Goal: Task Accomplishment & Management: Manage account settings

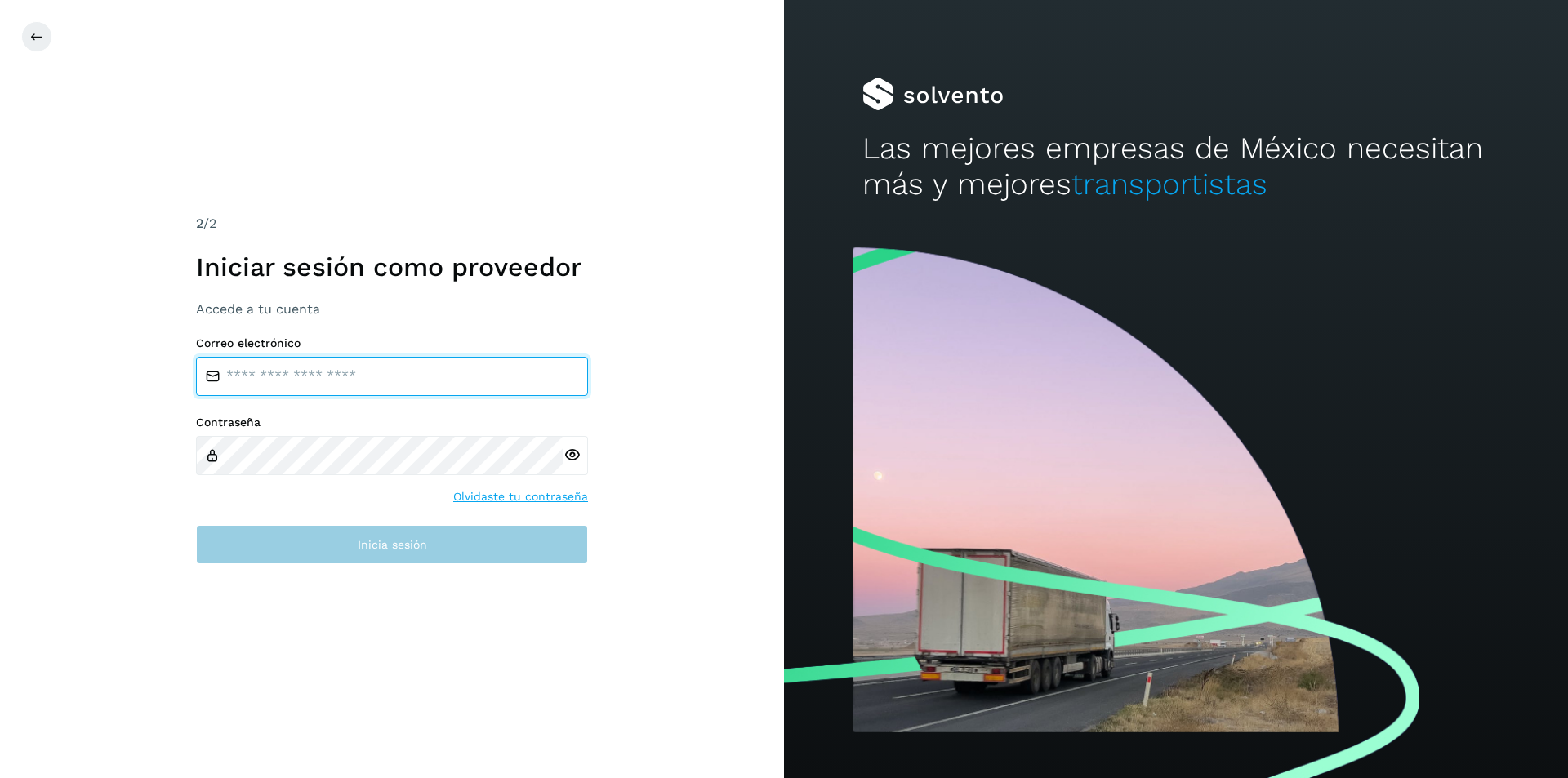
type input "**********"
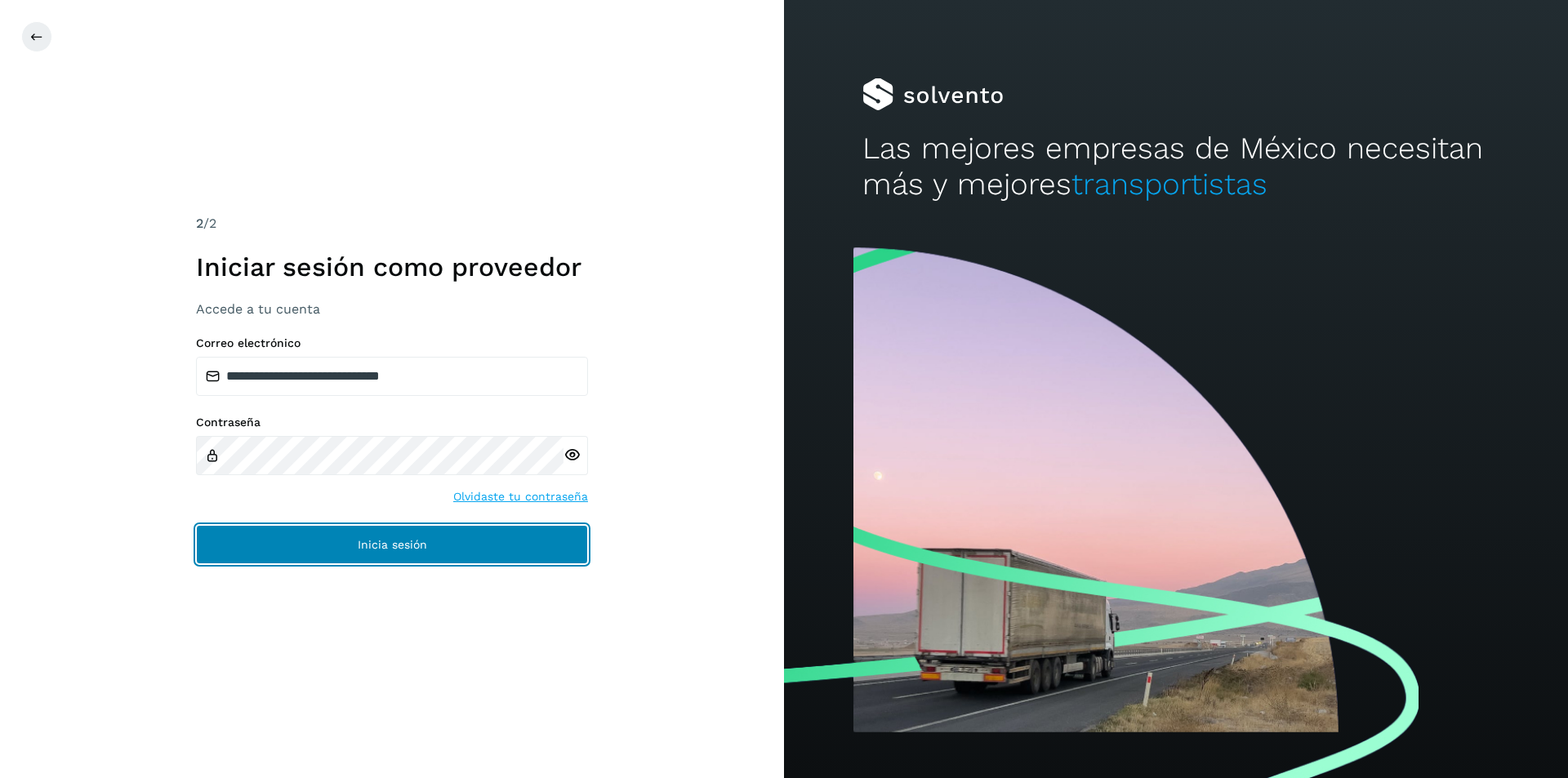
click at [467, 563] on button "Inicia sesión" at bounding box center [392, 544] width 392 height 39
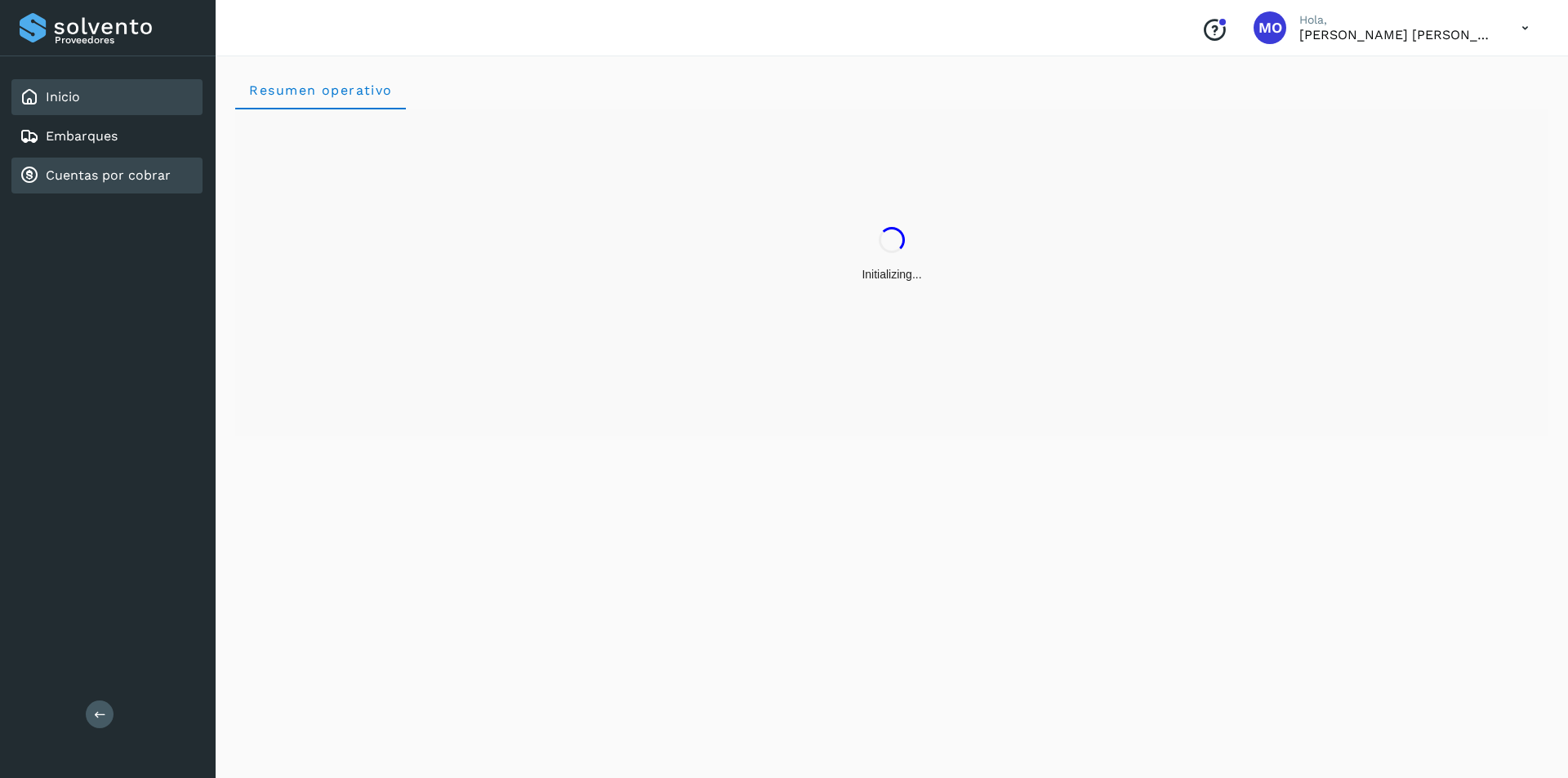
click at [89, 179] on link "Cuentas por cobrar" at bounding box center [108, 175] width 125 height 16
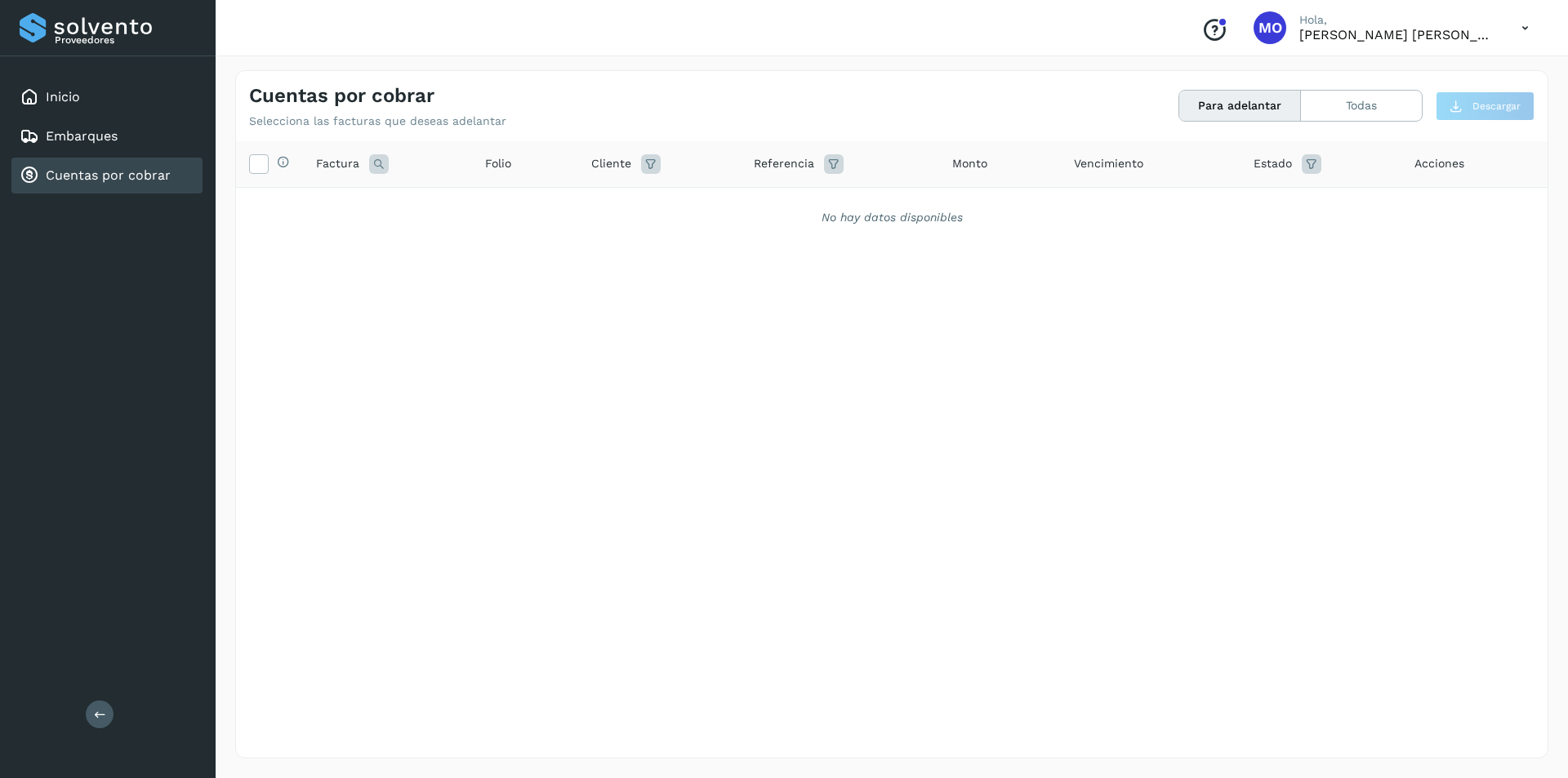
click at [89, 179] on link "Cuentas por cobrar" at bounding box center [108, 175] width 125 height 16
click at [1365, 106] on button "Todas" at bounding box center [1361, 106] width 121 height 30
click at [1320, 104] on button "Todas" at bounding box center [1361, 106] width 121 height 30
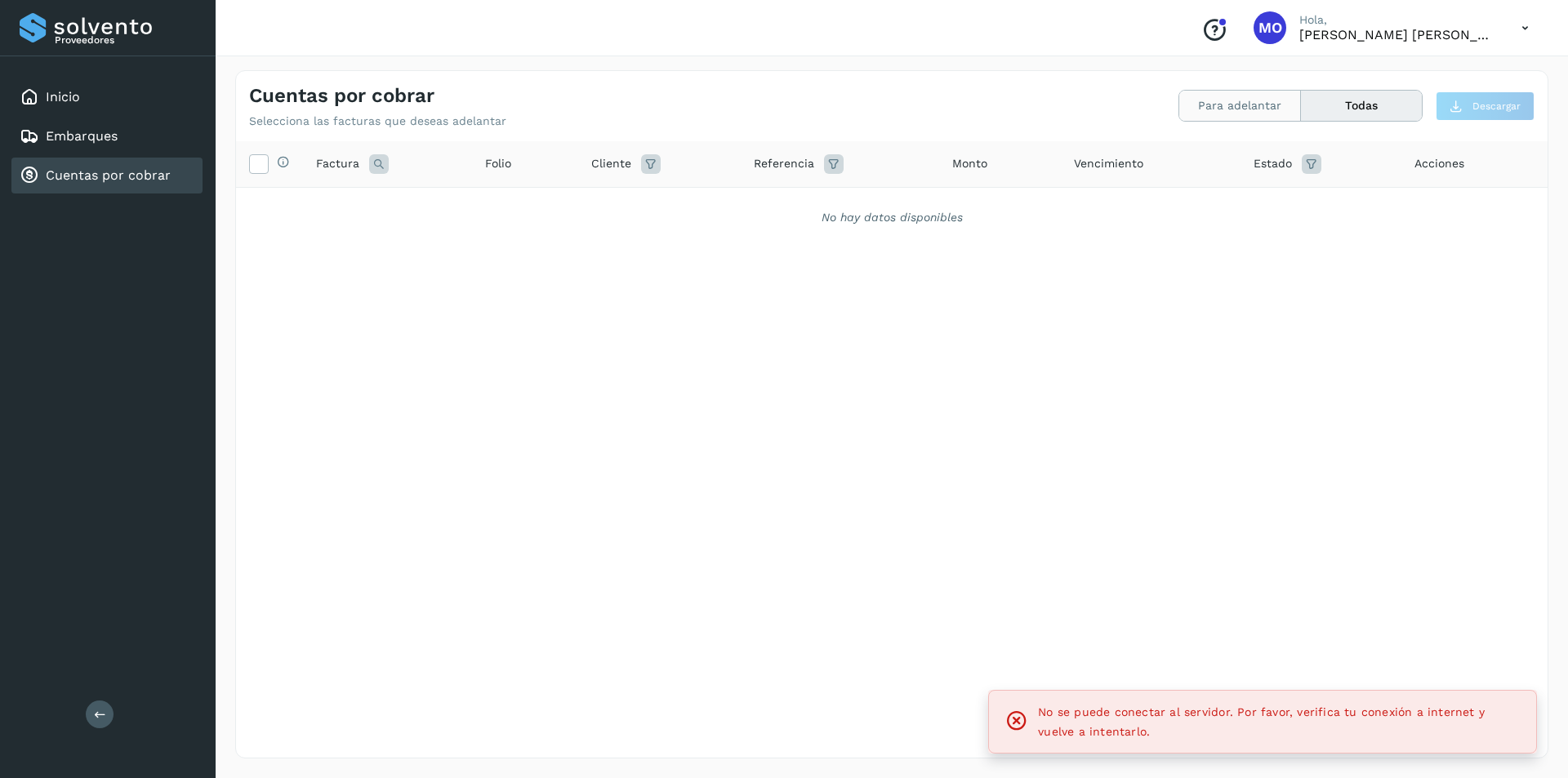
click at [1244, 105] on button "Para adelantar" at bounding box center [1239, 106] width 122 height 30
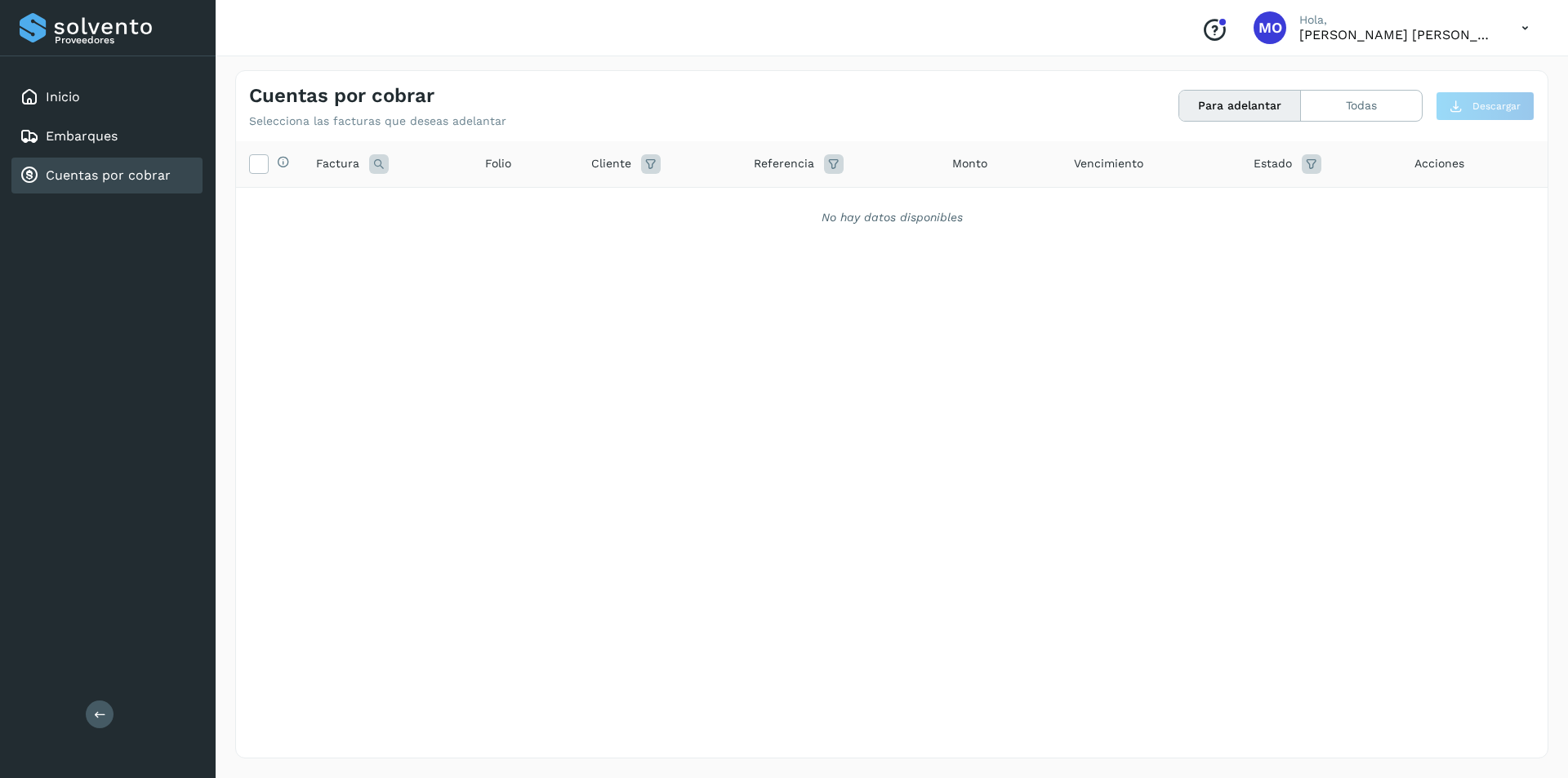
click at [944, 405] on div "Selecciona todas las facturas disponibles para adelanto Factura Folio Cliente R…" at bounding box center [891, 415] width 1311 height 549
click at [1342, 110] on button "Todas" at bounding box center [1361, 106] width 121 height 30
